Goal: Task Accomplishment & Management: Use online tool/utility

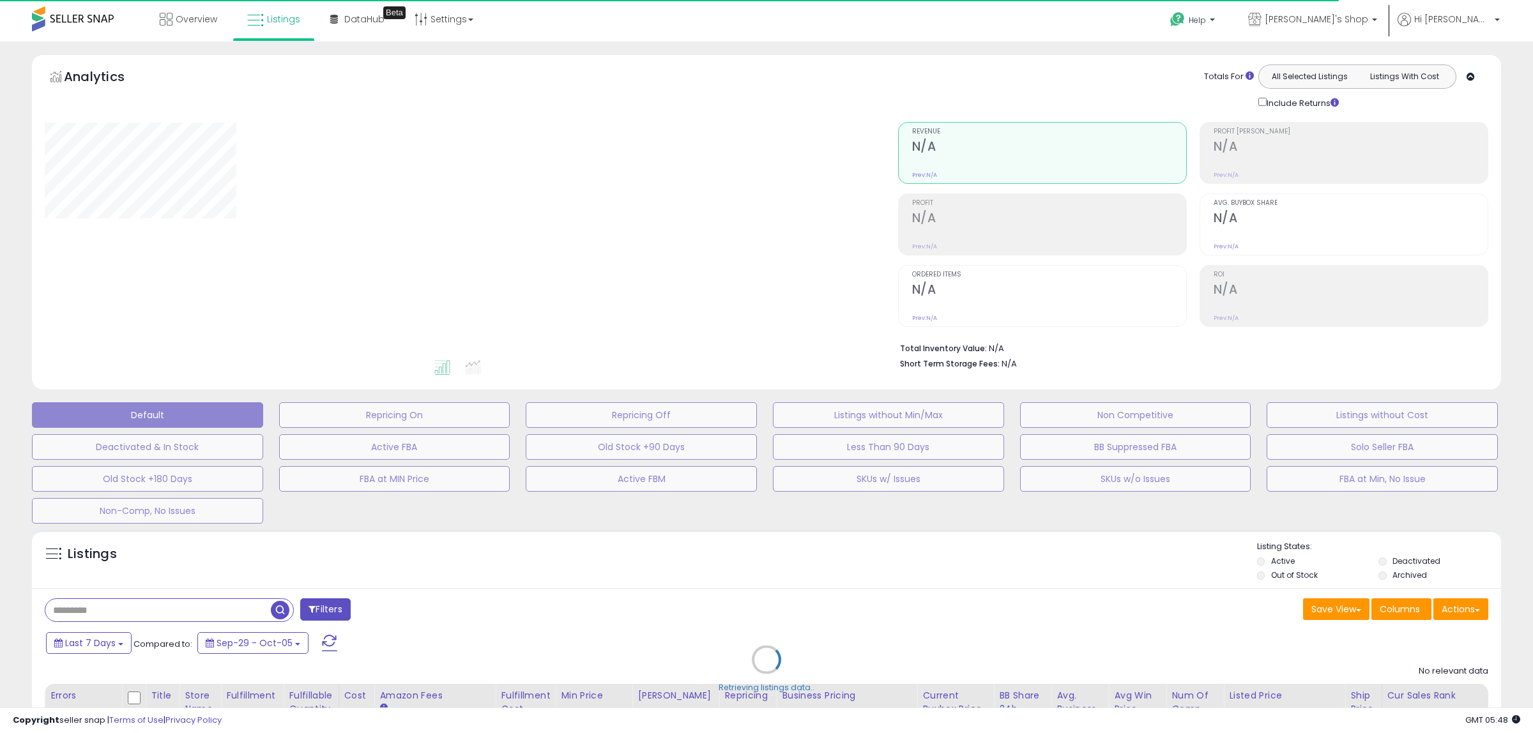
type input "**********"
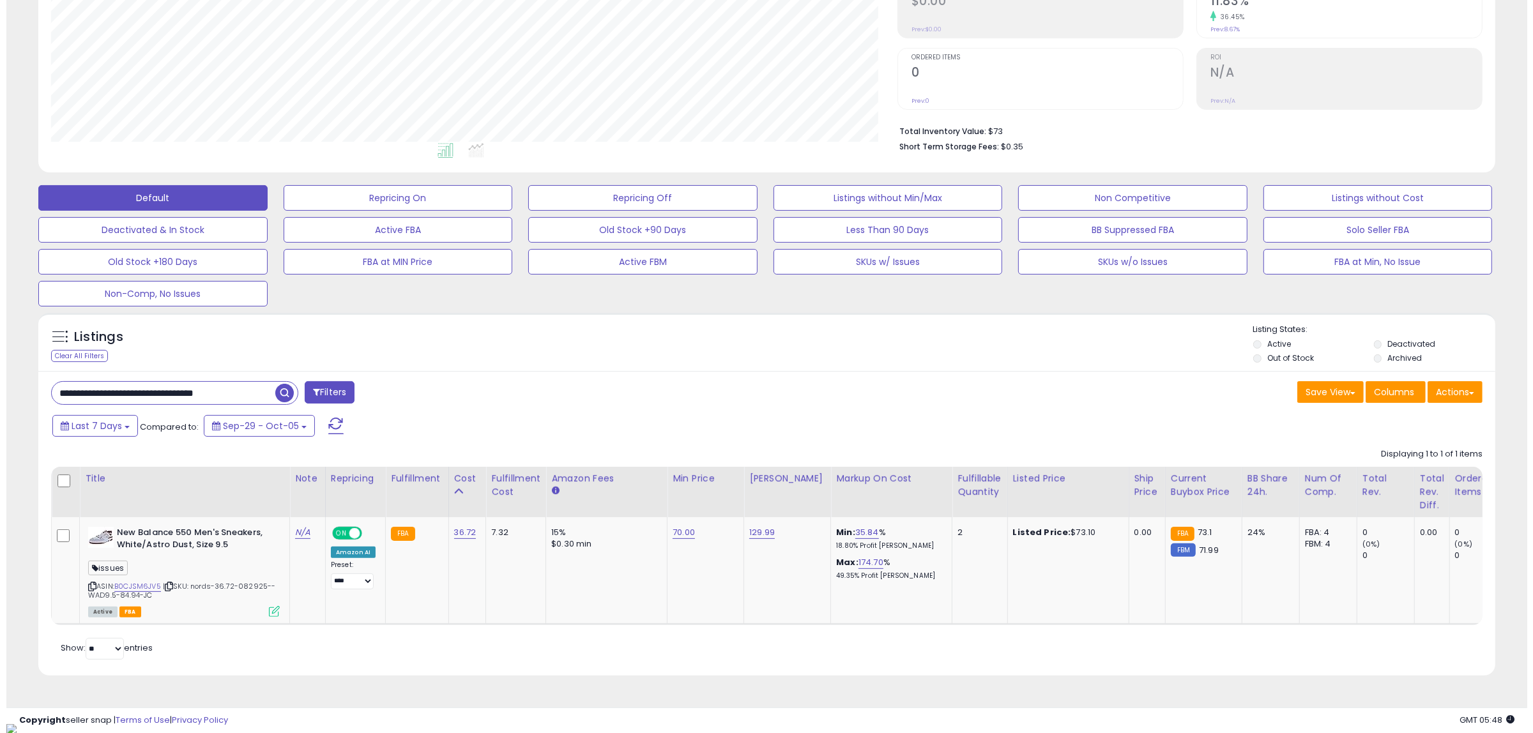
scroll to position [219, 0]
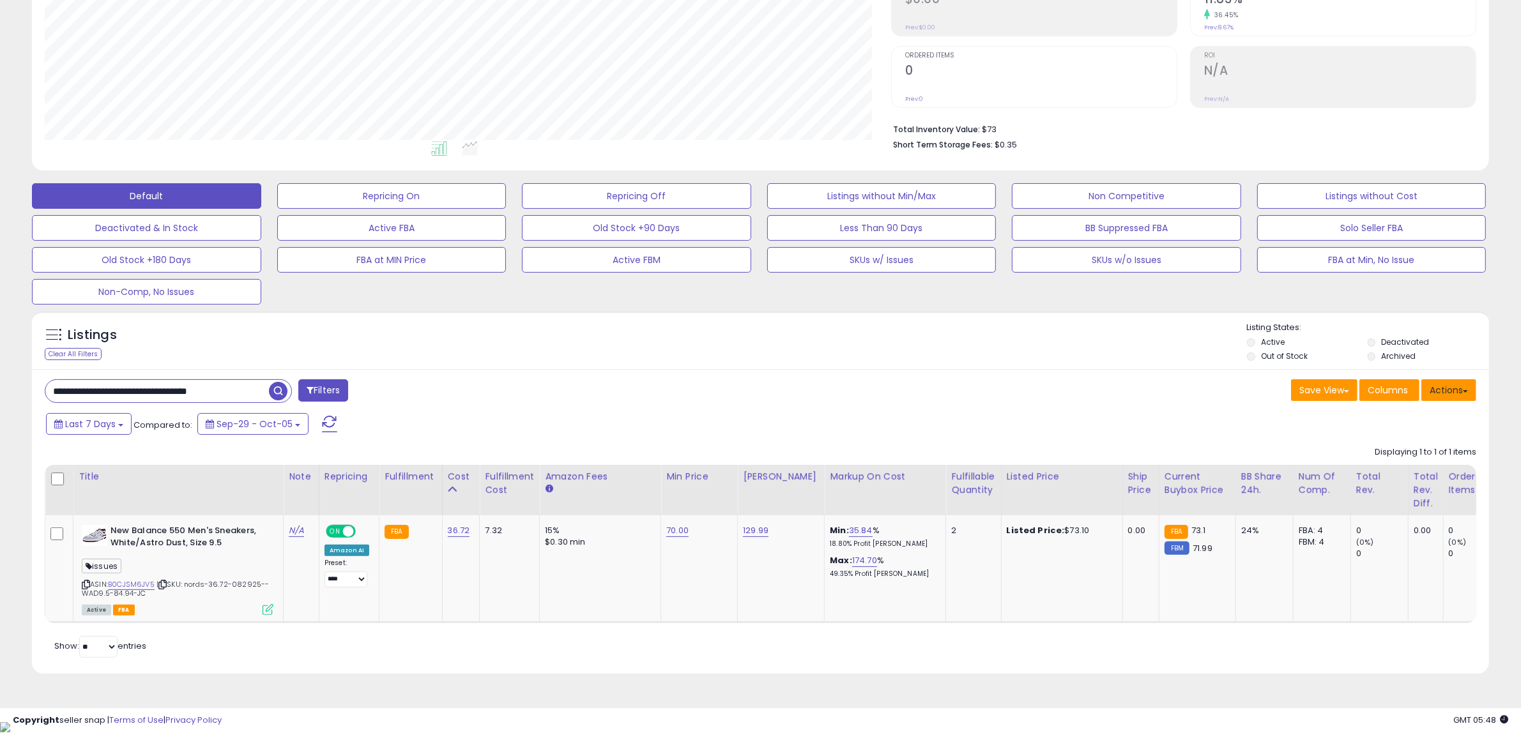
click at [1447, 390] on button "Actions" at bounding box center [1448, 390] width 55 height 22
click at [1343, 423] on link "Import" at bounding box center [1397, 418] width 140 height 20
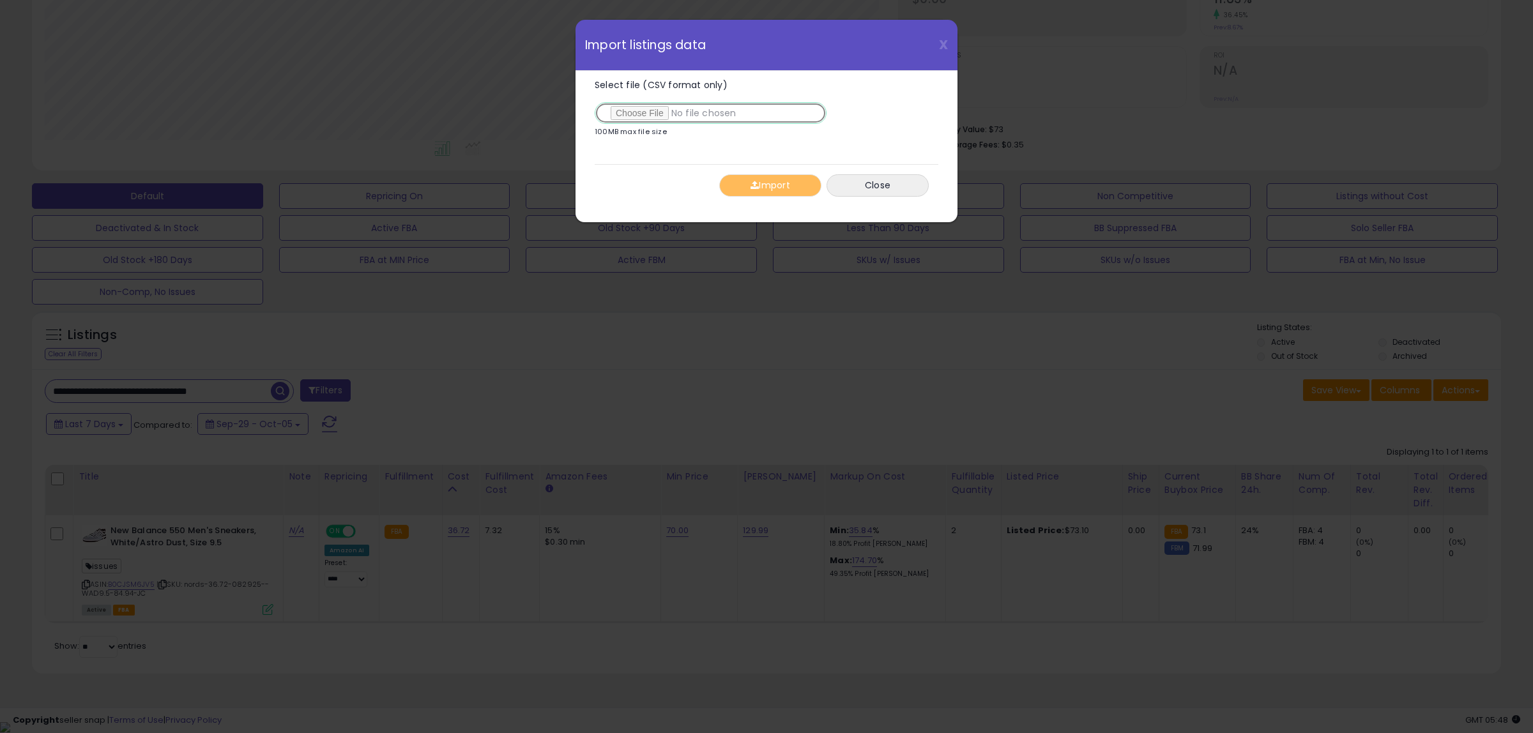
click at [640, 110] on input "Select file (CSV format only)" at bounding box center [711, 113] width 232 height 22
type input "**********"
click at [778, 193] on button "Import" at bounding box center [770, 185] width 102 height 22
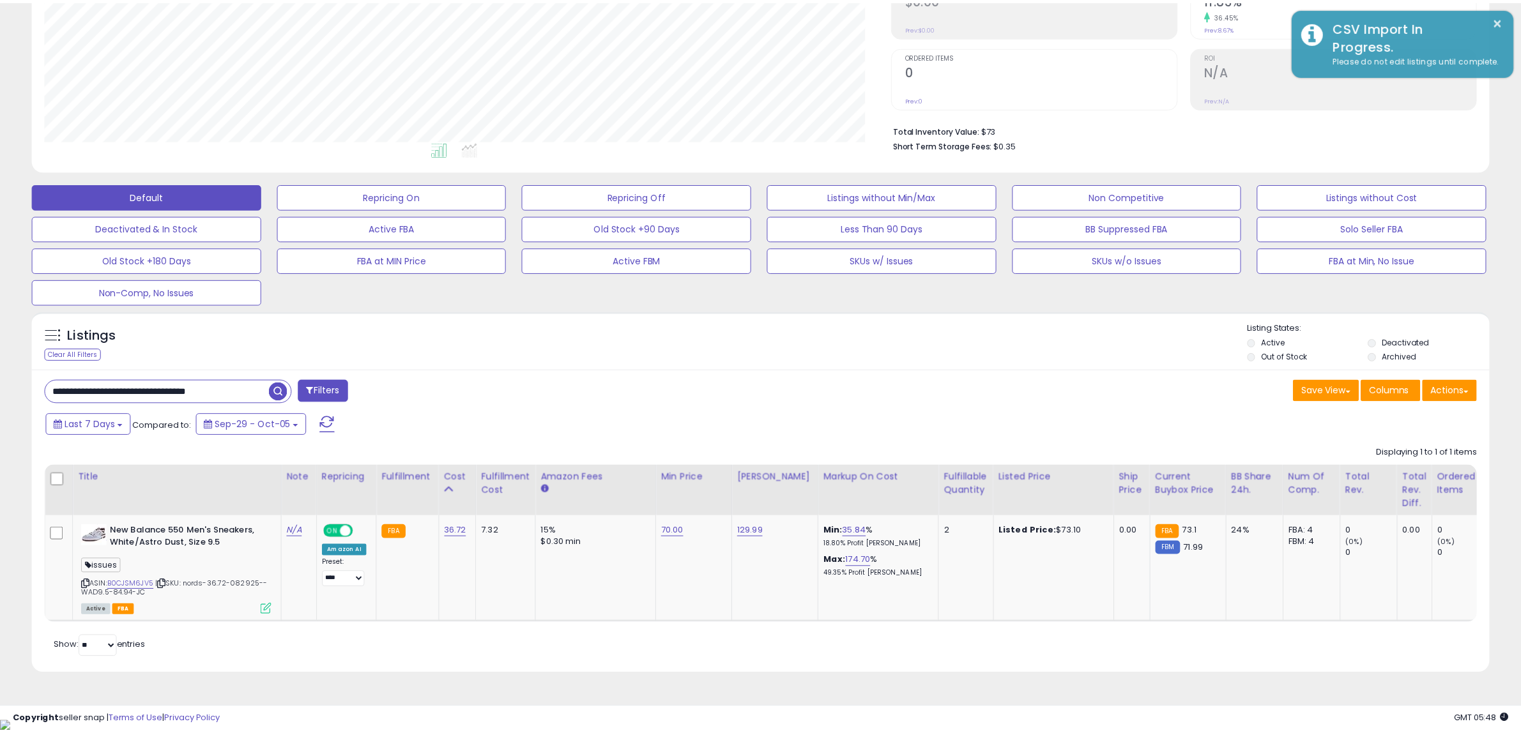
scroll to position [638546, 637961]
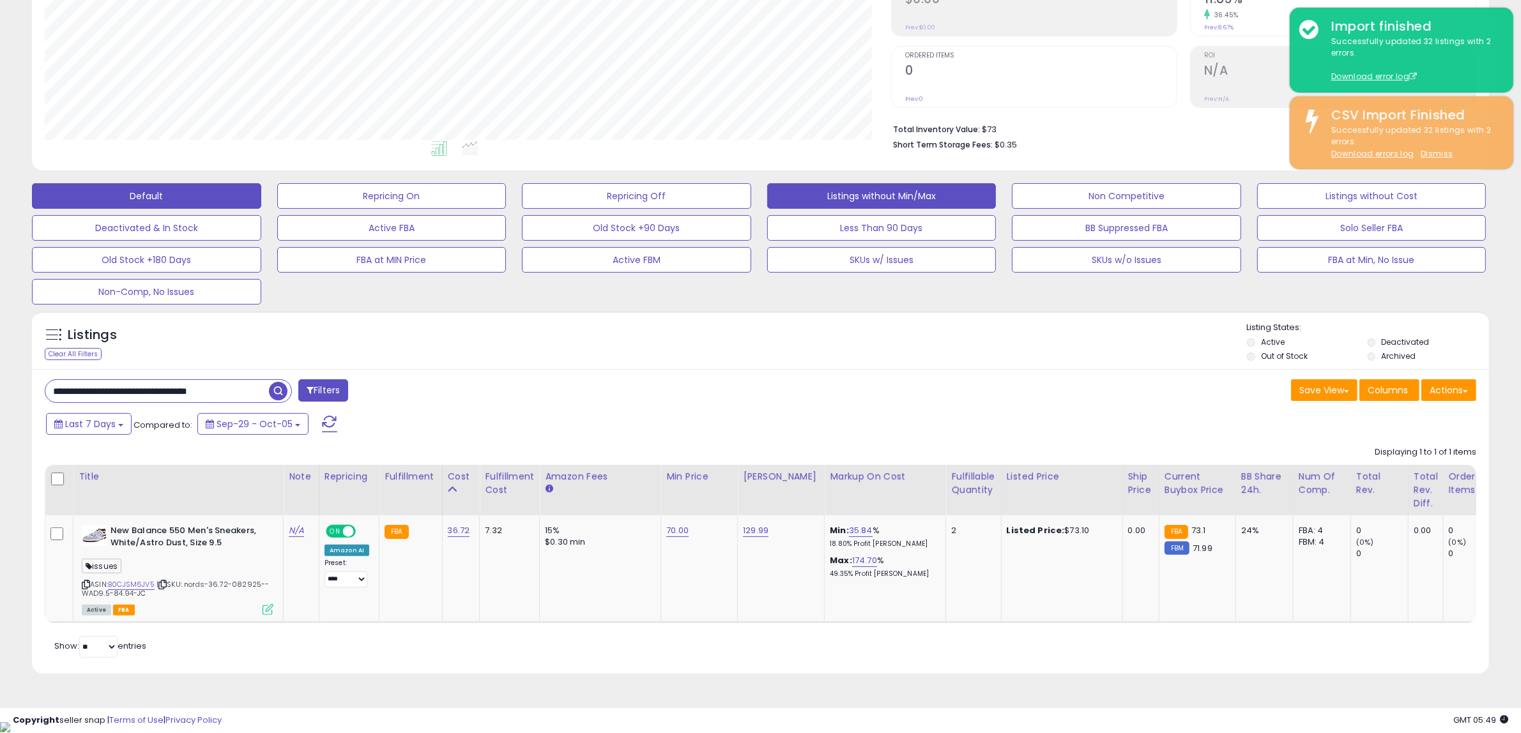
click at [876, 208] on button "Listings without Min/Max" at bounding box center [881, 196] width 229 height 26
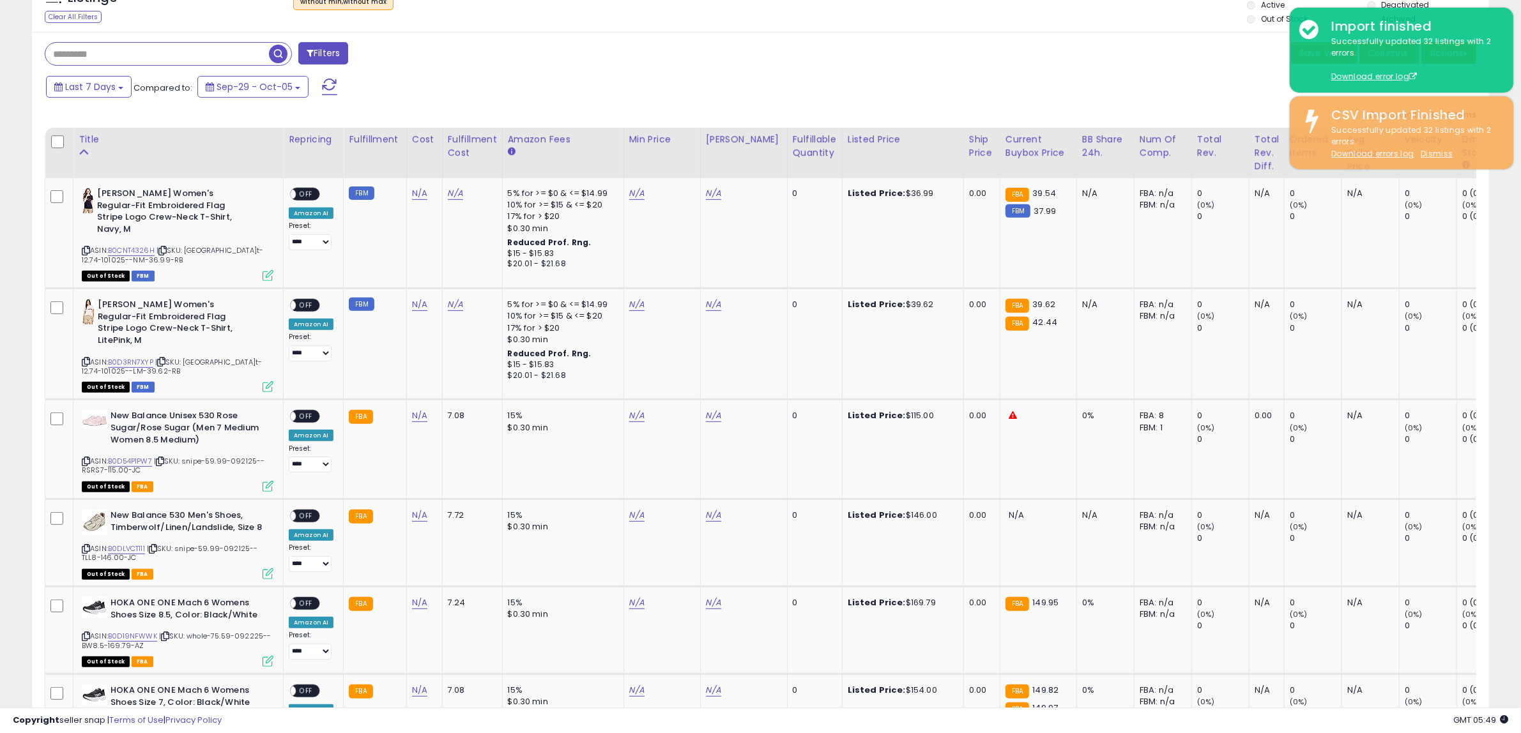
scroll to position [549, 0]
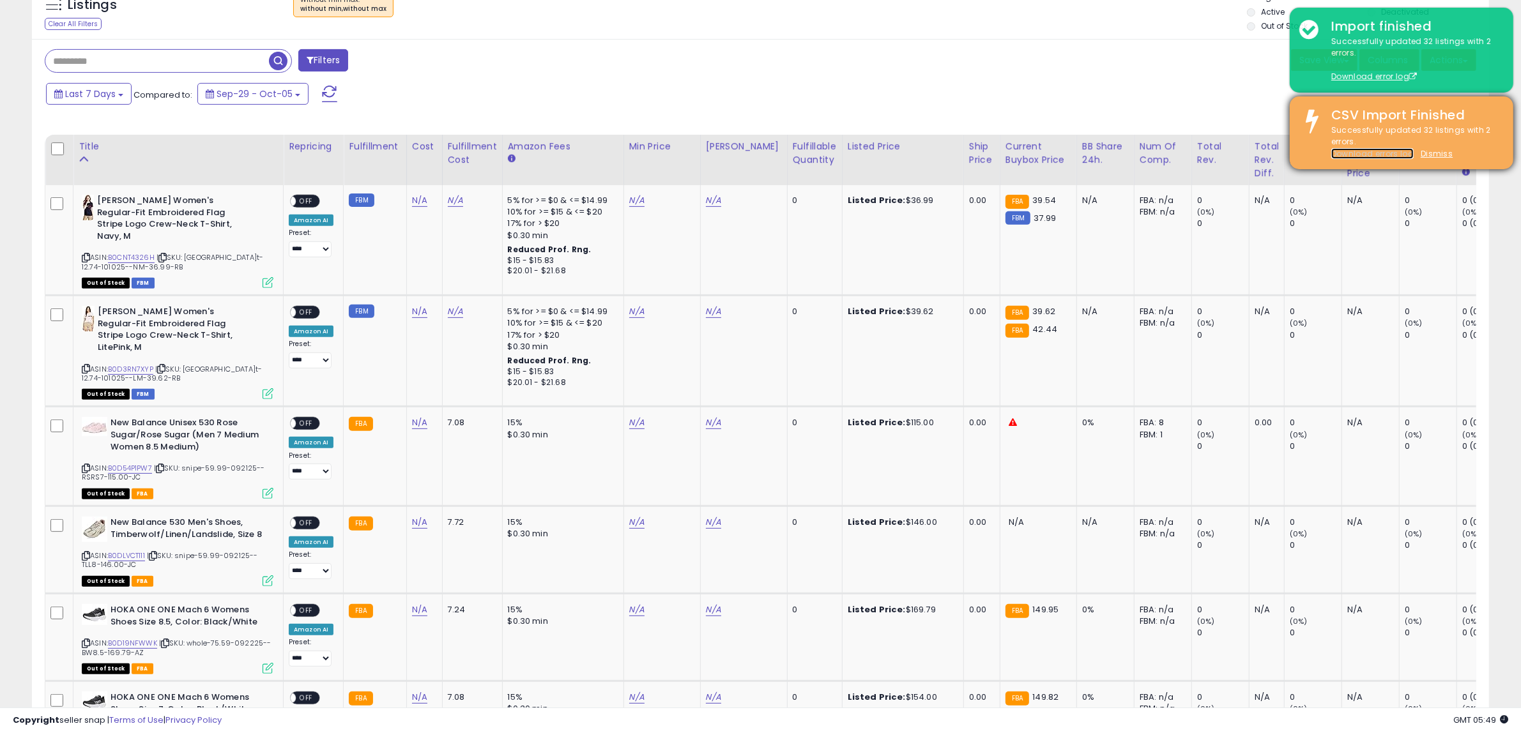
click at [1349, 151] on link "Download errors log" at bounding box center [1372, 153] width 82 height 11
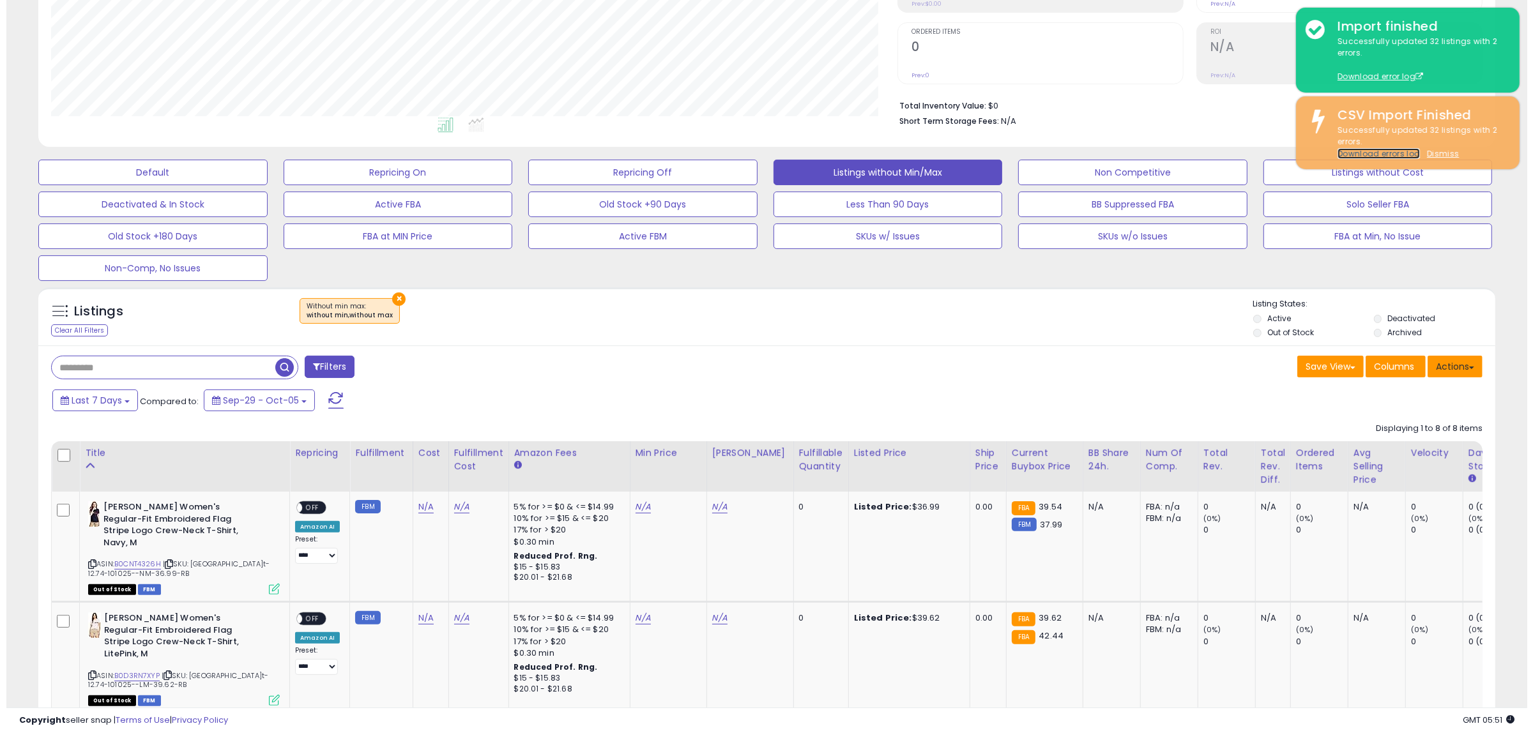
scroll to position [230, 0]
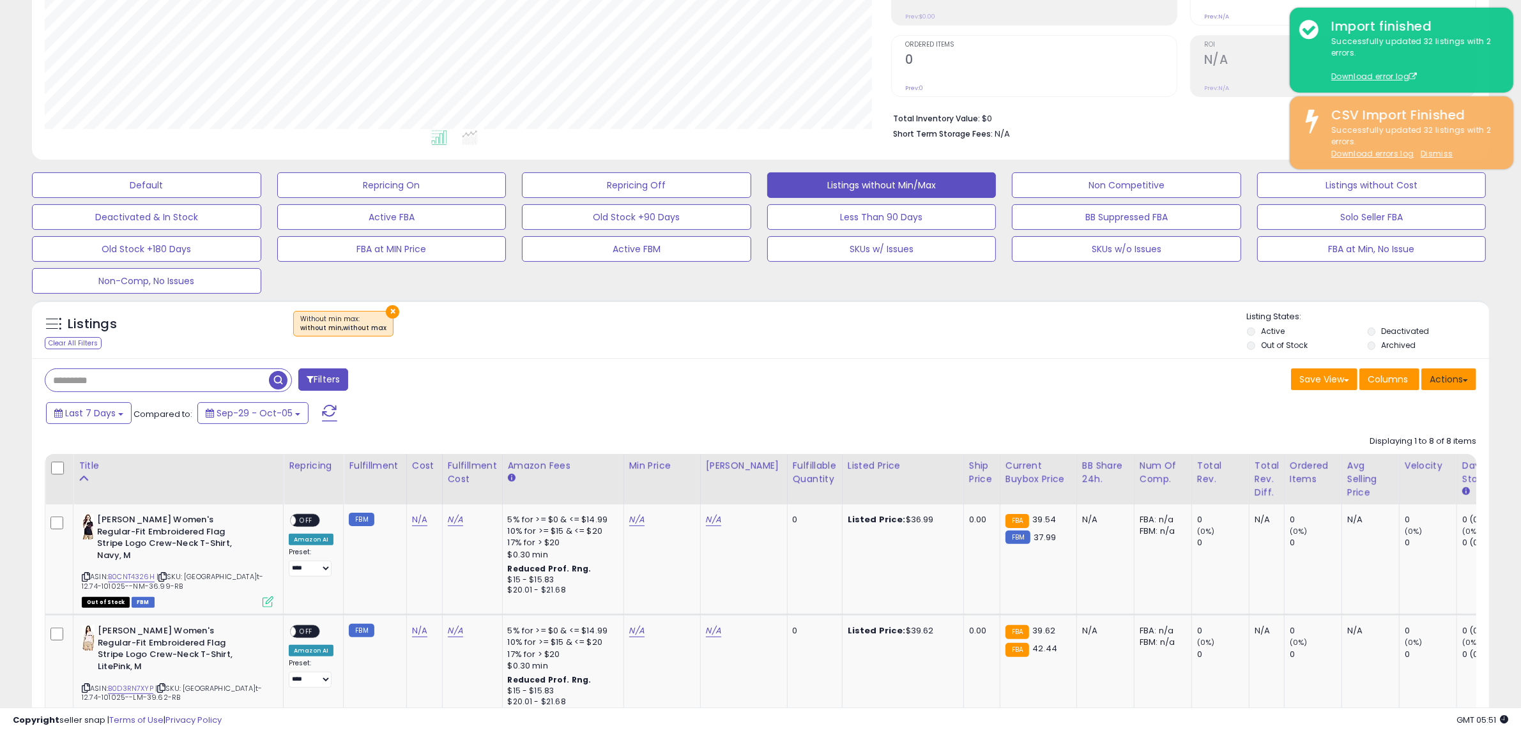
click at [1435, 385] on button "Actions" at bounding box center [1448, 380] width 55 height 22
click at [1355, 403] on link "Import" at bounding box center [1397, 407] width 140 height 20
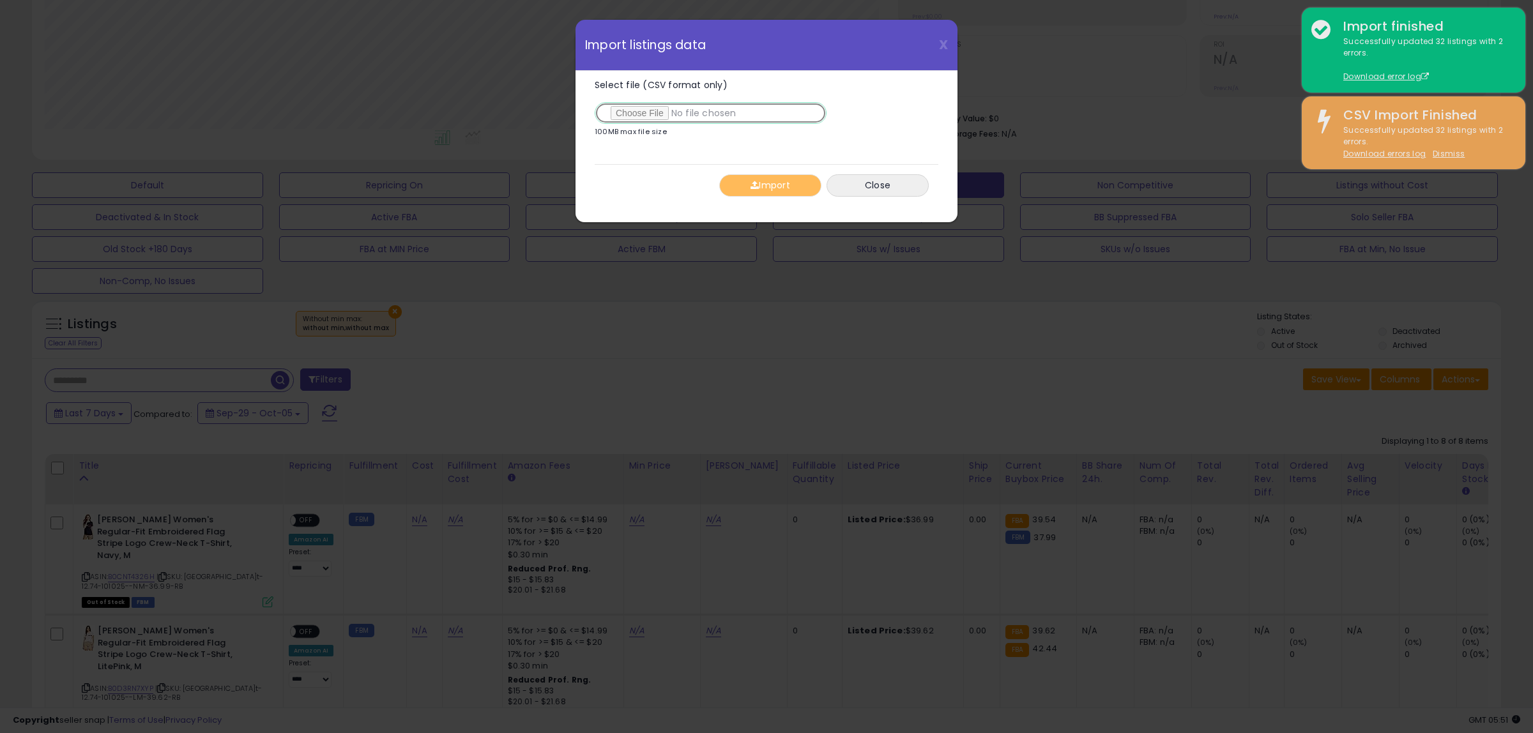
click at [626, 105] on input "Select file (CSV format only)" at bounding box center [711, 113] width 232 height 22
click at [629, 111] on input "Select file (CSV format only)" at bounding box center [711, 113] width 232 height 22
type input "**********"
click at [757, 195] on button "Import" at bounding box center [770, 185] width 102 height 22
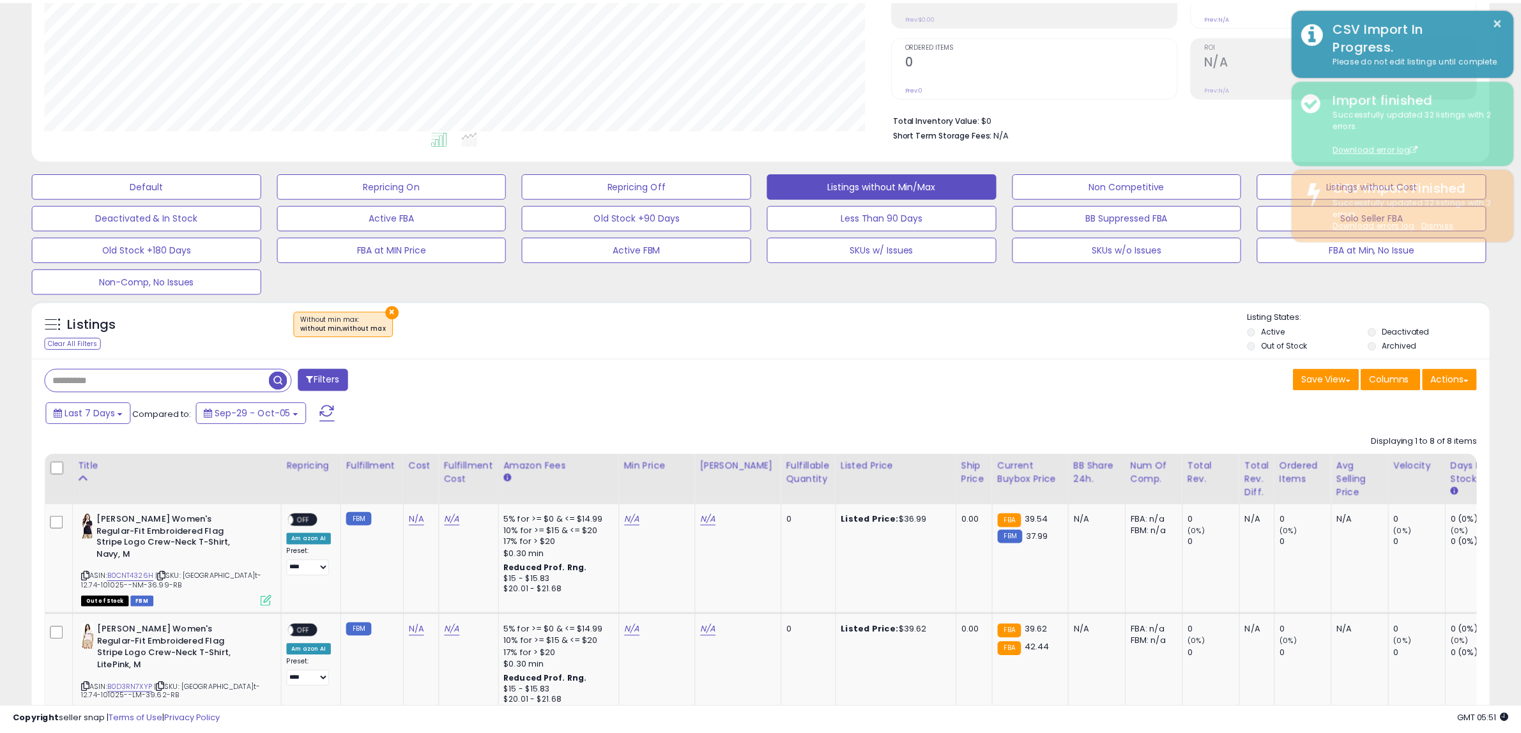
scroll to position [638546, 637961]
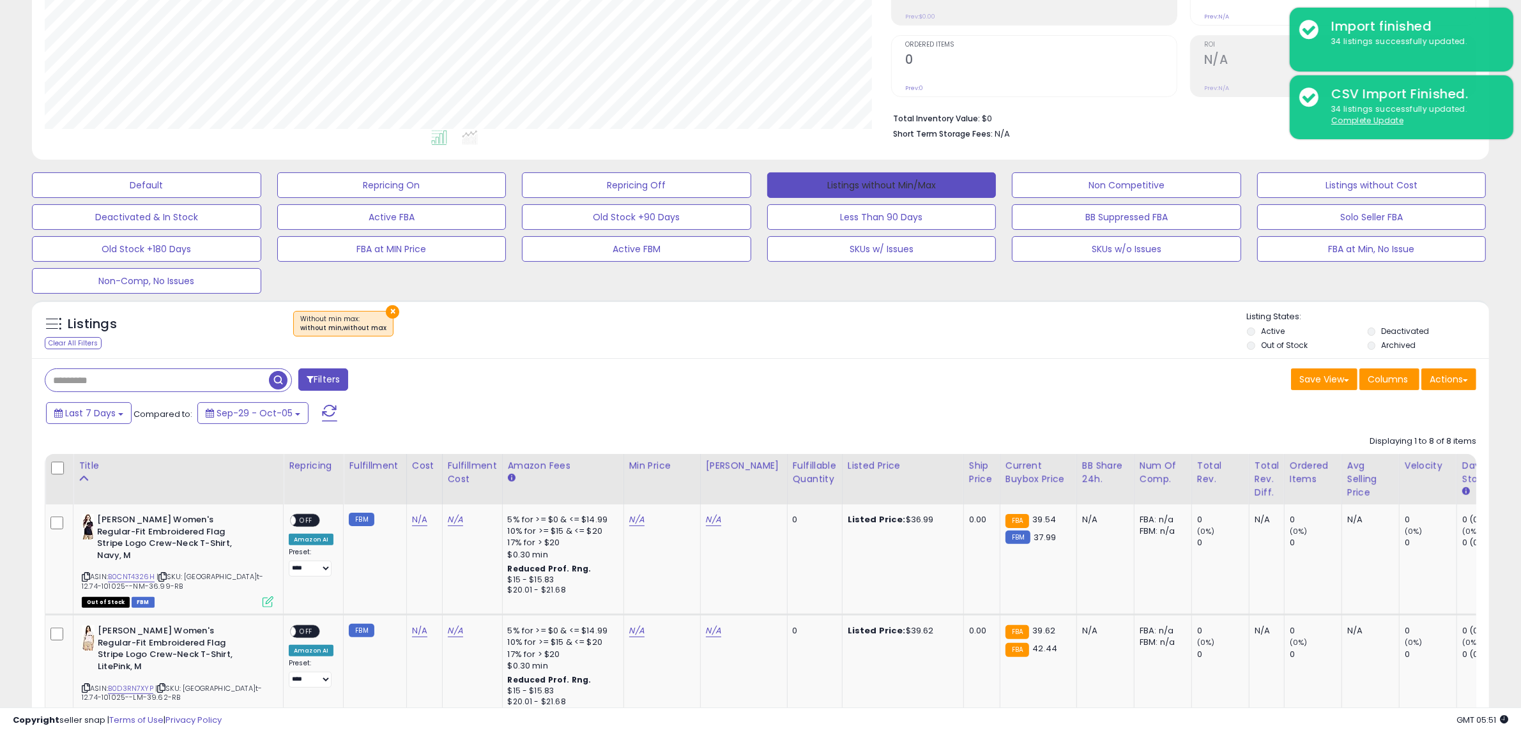
click at [828, 187] on button "Listings without Min/Max" at bounding box center [881, 185] width 229 height 26
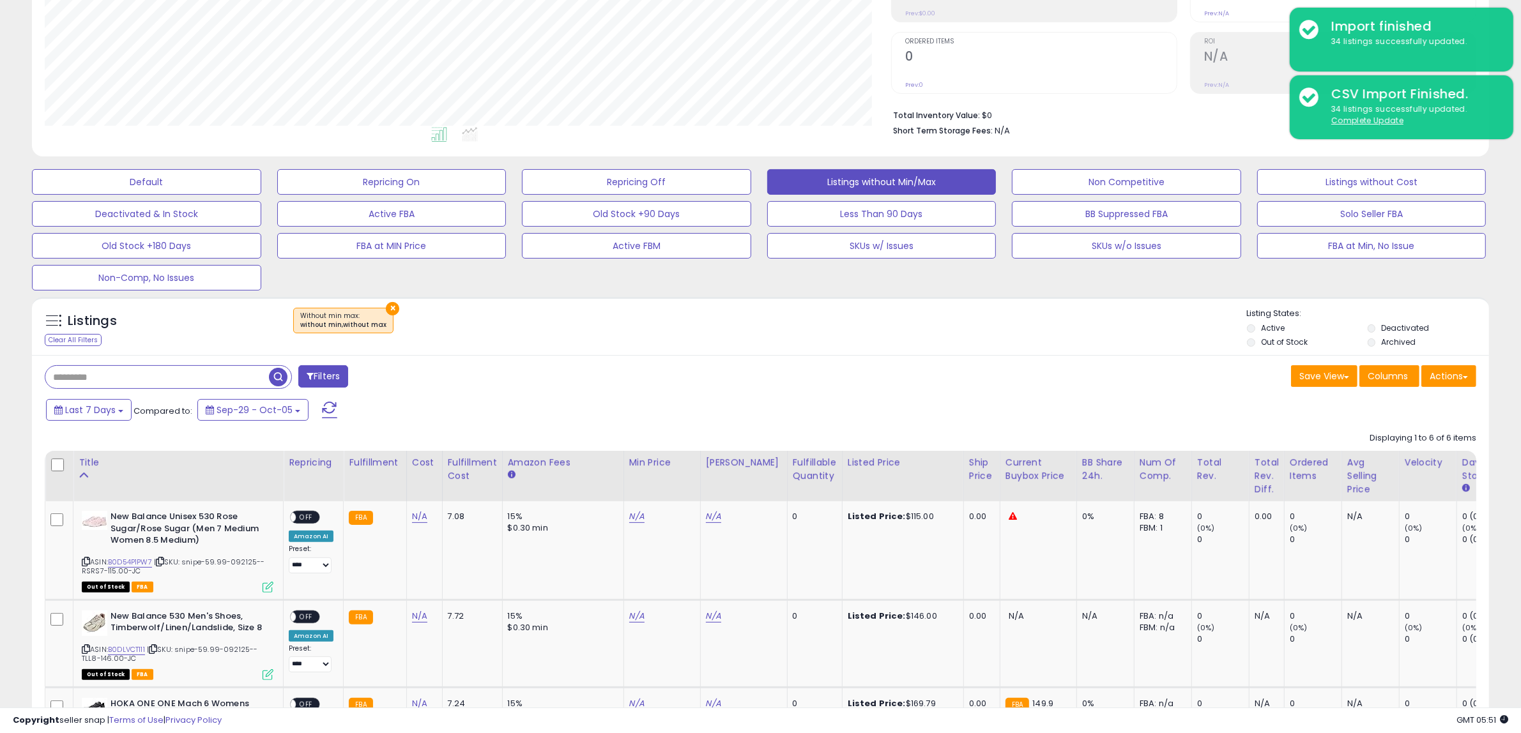
scroll to position [192, 0]
